Goal: Navigation & Orientation: Understand site structure

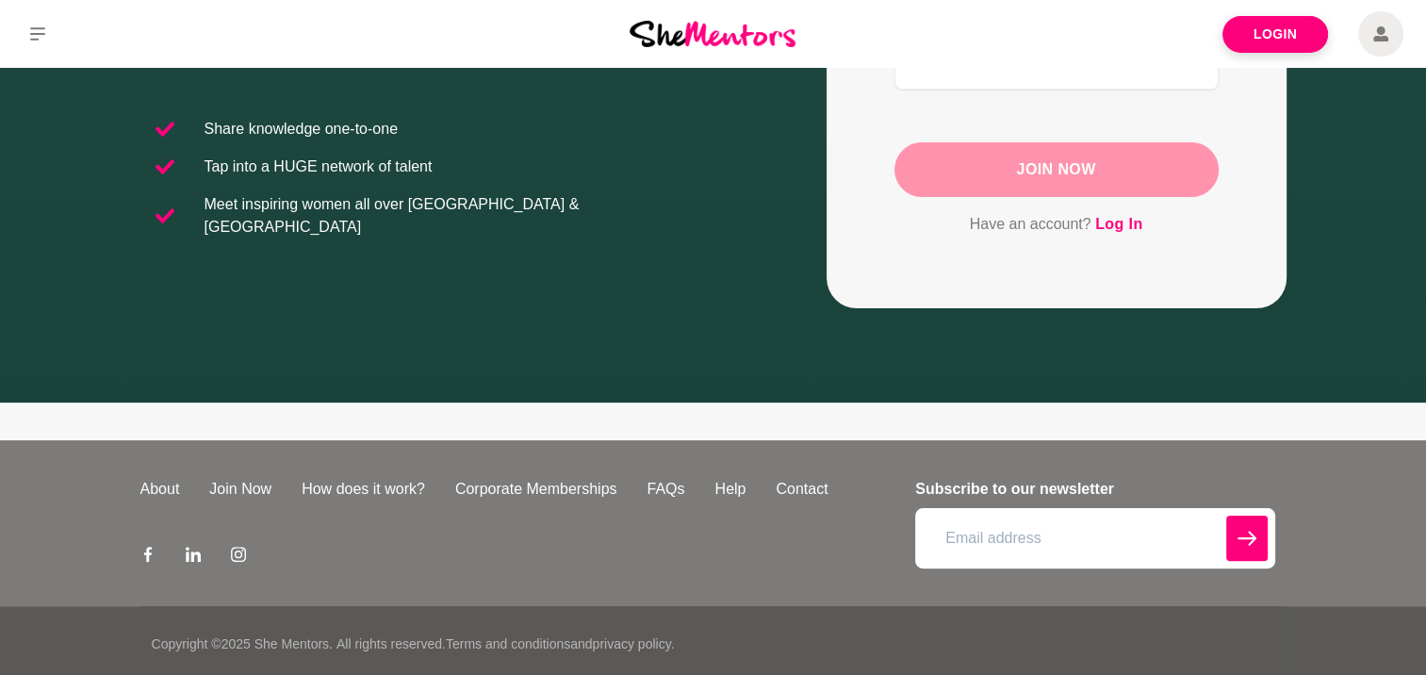
scroll to position [361, 0]
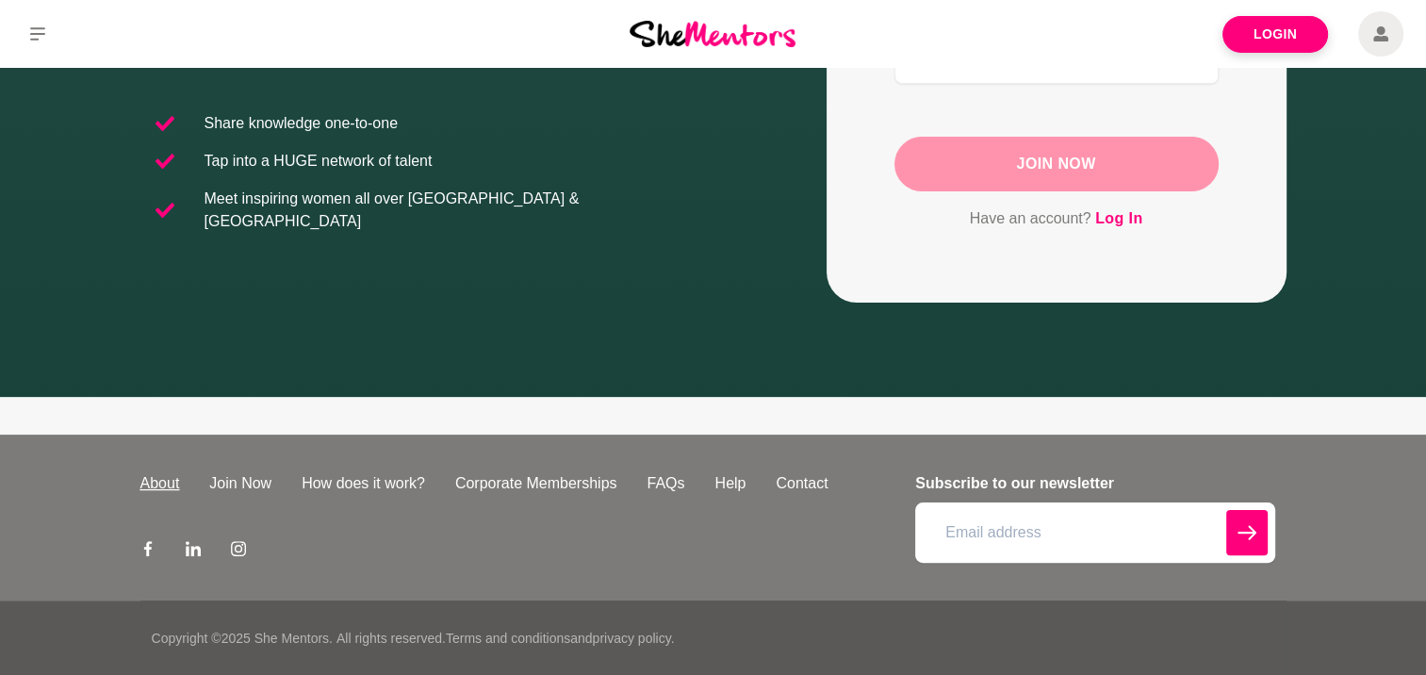
click at [151, 485] on link "About" at bounding box center [160, 483] width 70 height 23
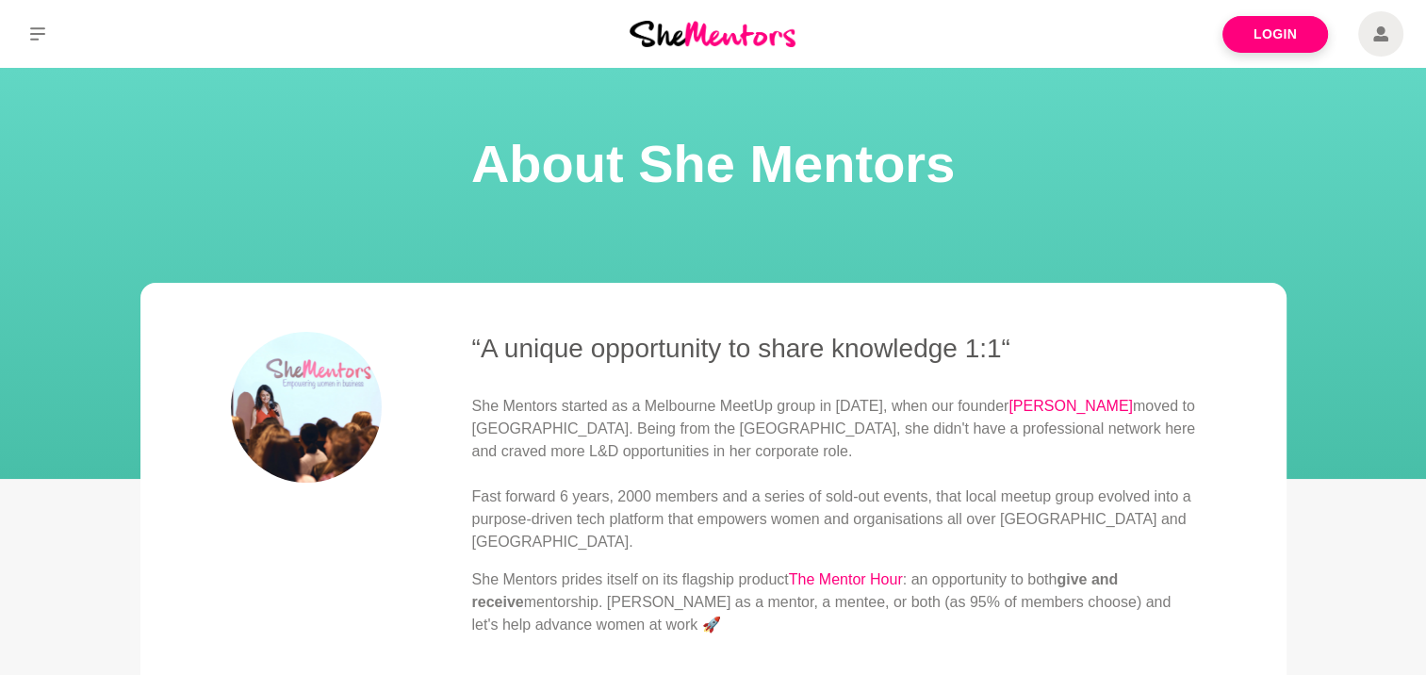
click at [705, 29] on img at bounding box center [713, 33] width 166 height 25
